Goal: Check status: Check status

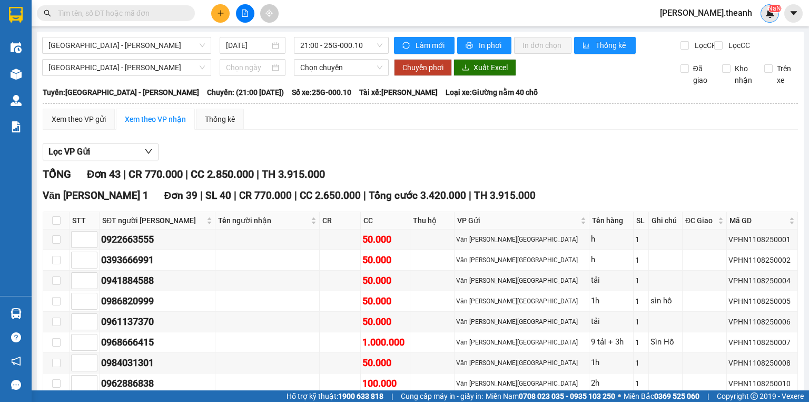
click at [774, 18] on div "NaN" at bounding box center [770, 13] width 18 height 18
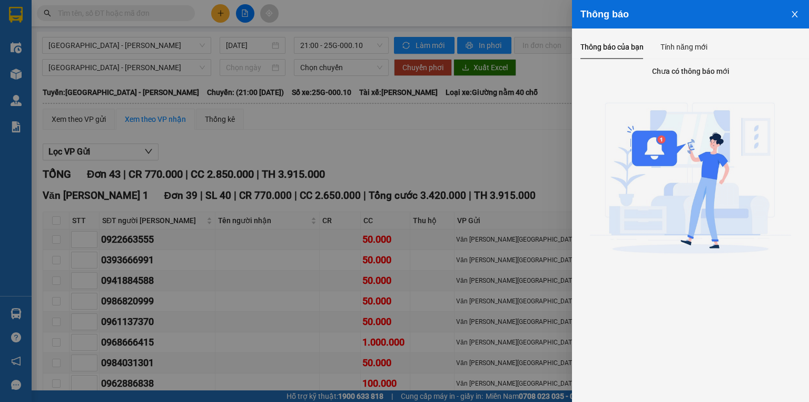
click at [796, 8] on button "Close" at bounding box center [795, 13] width 28 height 27
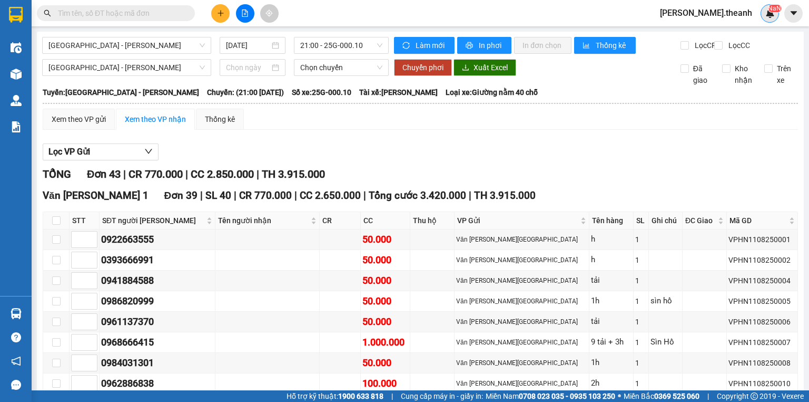
click at [770, 11] on sup "NaN" at bounding box center [774, 8] width 13 height 7
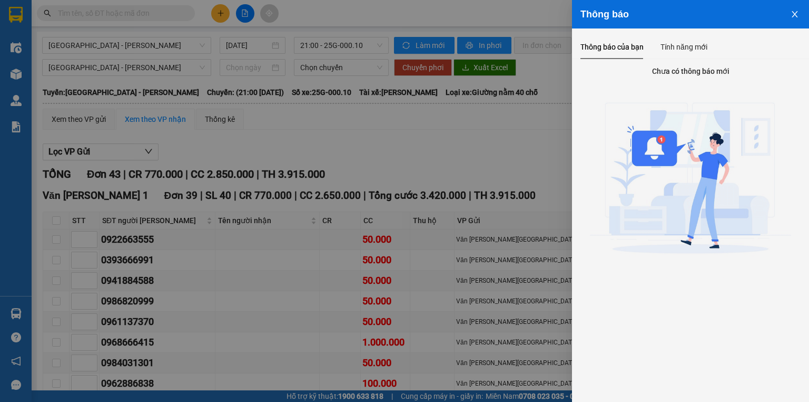
click at [509, 147] on div at bounding box center [404, 201] width 809 height 402
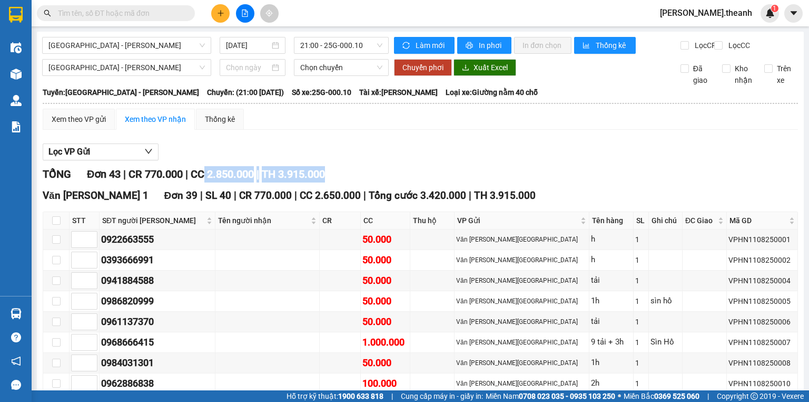
drag, startPoint x: 208, startPoint y: 191, endPoint x: 355, endPoint y: 186, distance: 147.1
click at [355, 182] on div "[PERSON_NAME] 43 | CR 770.000 | CC 2.850.000 | TH 3.915.000" at bounding box center [421, 174] width 756 height 16
click at [98, 125] on div "Xem theo VP gửi" at bounding box center [79, 119] width 54 height 12
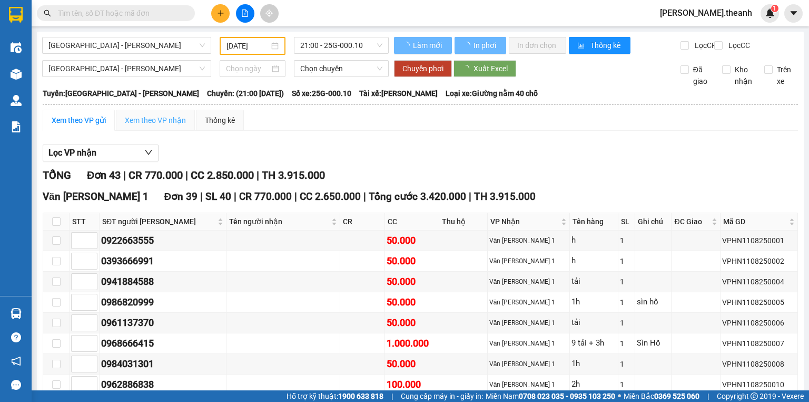
click at [155, 131] on div "Xem theo VP nhận" at bounding box center [155, 120] width 79 height 21
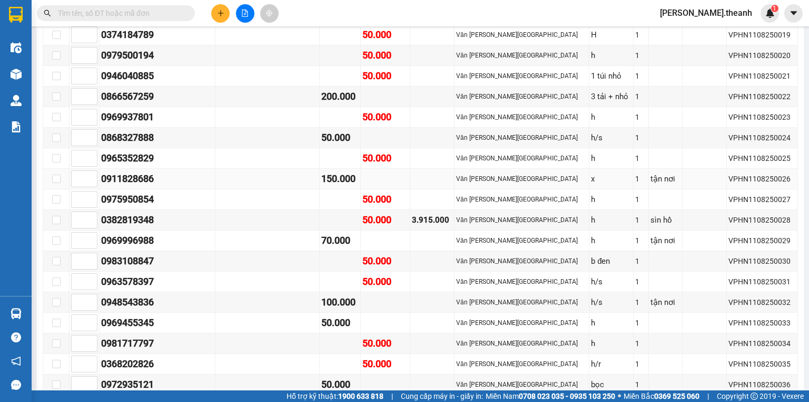
scroll to position [632, 0]
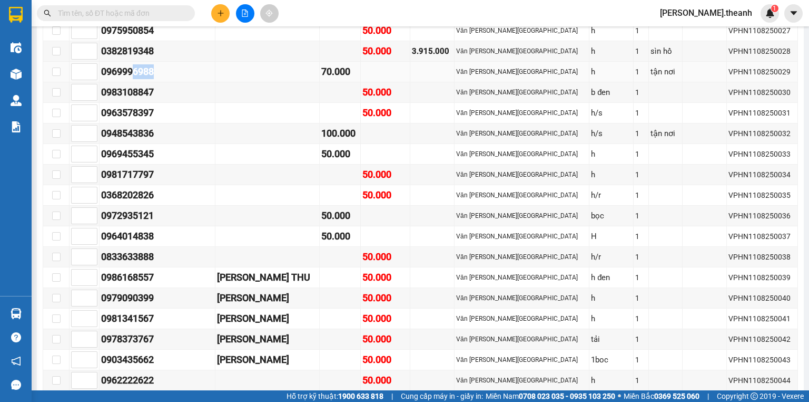
drag, startPoint x: 135, startPoint y: 76, endPoint x: 188, endPoint y: 80, distance: 52.9
click at [188, 80] on td "0969996988" at bounding box center [158, 72] width 116 height 21
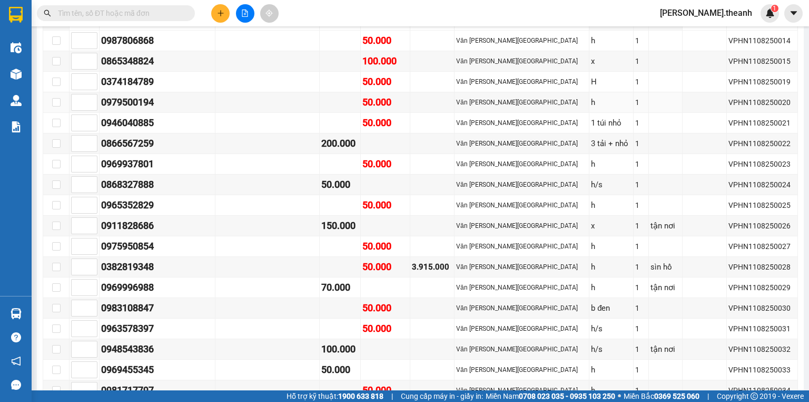
scroll to position [464, 0]
